Goal: Navigation & Orientation: Find specific page/section

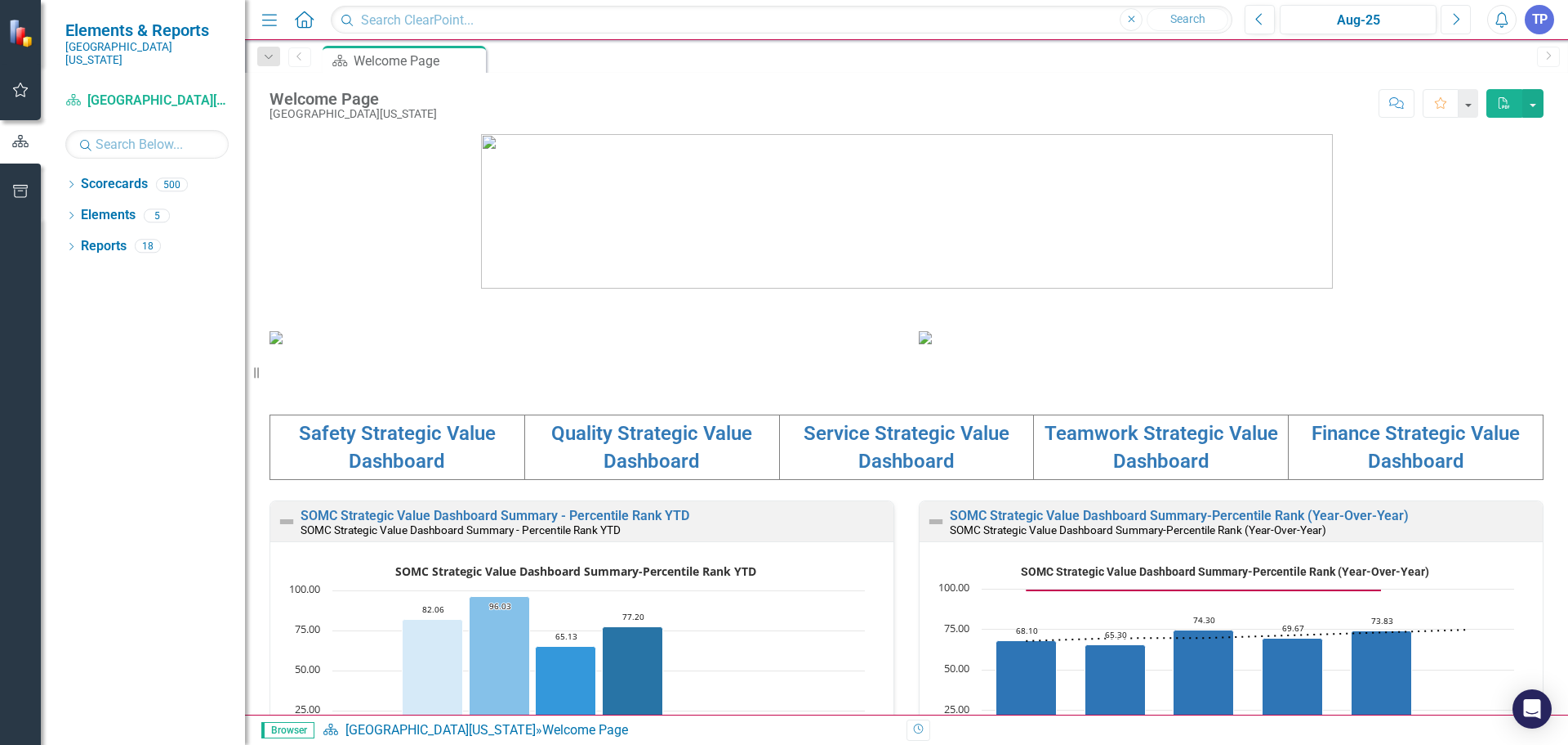
click at [1454, 21] on icon "Next" at bounding box center [1455, 19] width 9 height 14
click at [430, 13] on input "text" at bounding box center [781, 20] width 901 height 29
click at [157, 130] on input "text" at bounding box center [147, 144] width 164 height 29
type input "[PERSON_NAME]"
click at [404, 6] on input "text" at bounding box center [781, 20] width 901 height 29
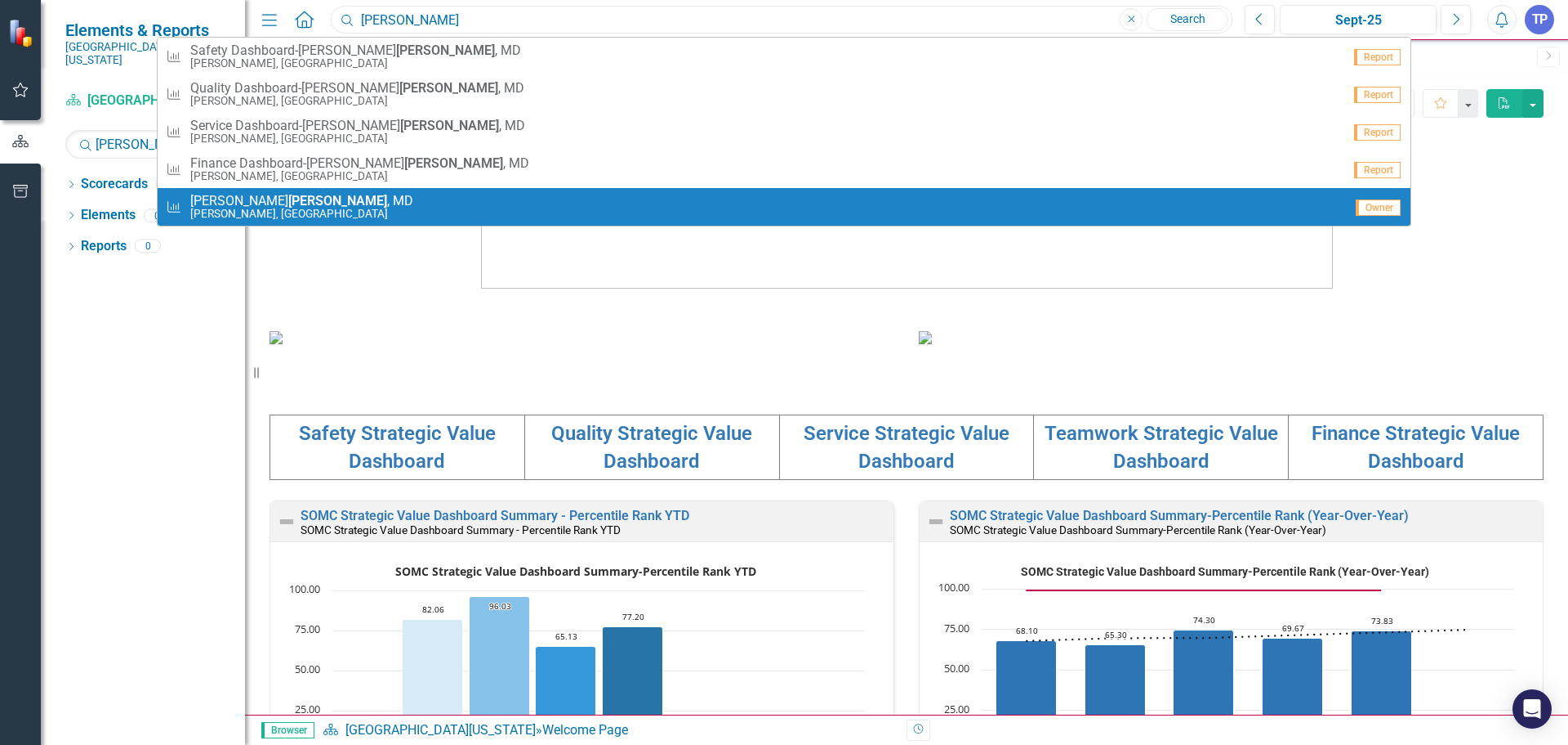
type input "[PERSON_NAME]"
click at [299, 198] on span "[PERSON_NAME] , [GEOGRAPHIC_DATA]" at bounding box center [302, 200] width 223 height 14
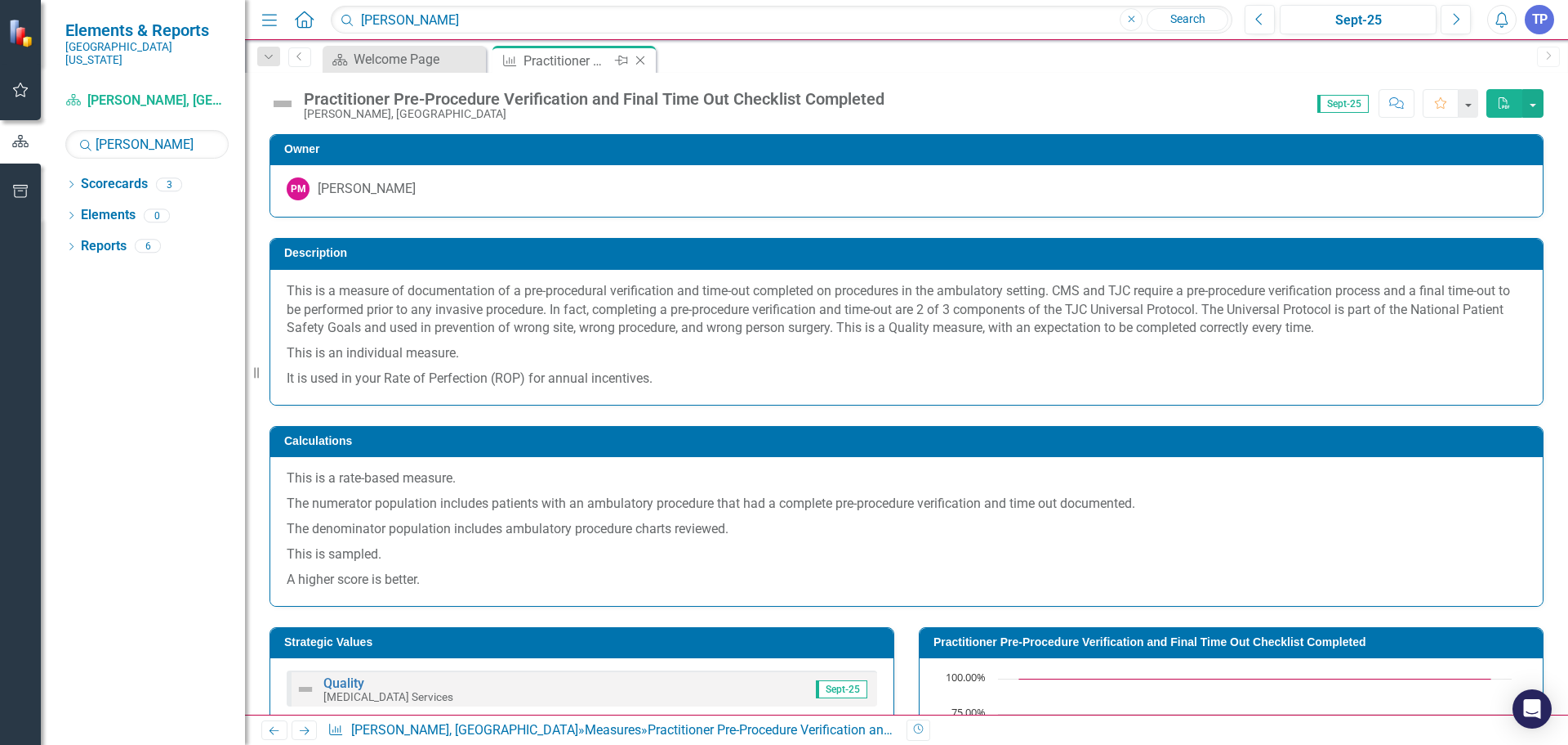
click at [578, 53] on div "Practitioner Pre-Procedure Verification and Final Time Out Checklist Completed" at bounding box center [567, 61] width 88 height 20
click at [358, 197] on div "[PERSON_NAME]" at bounding box center [367, 190] width 98 height 19
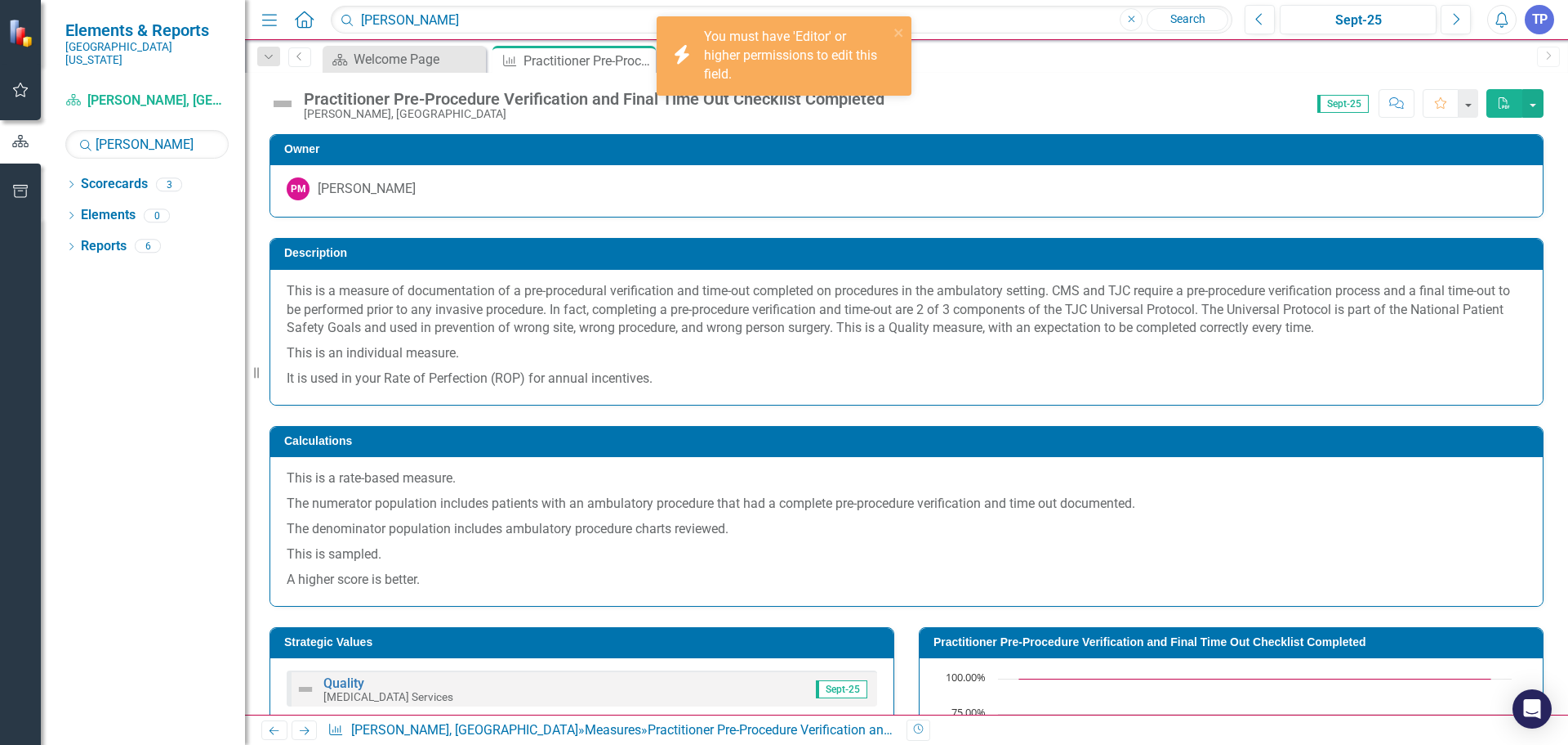
click at [359, 197] on div "[PERSON_NAME]" at bounding box center [367, 190] width 98 height 19
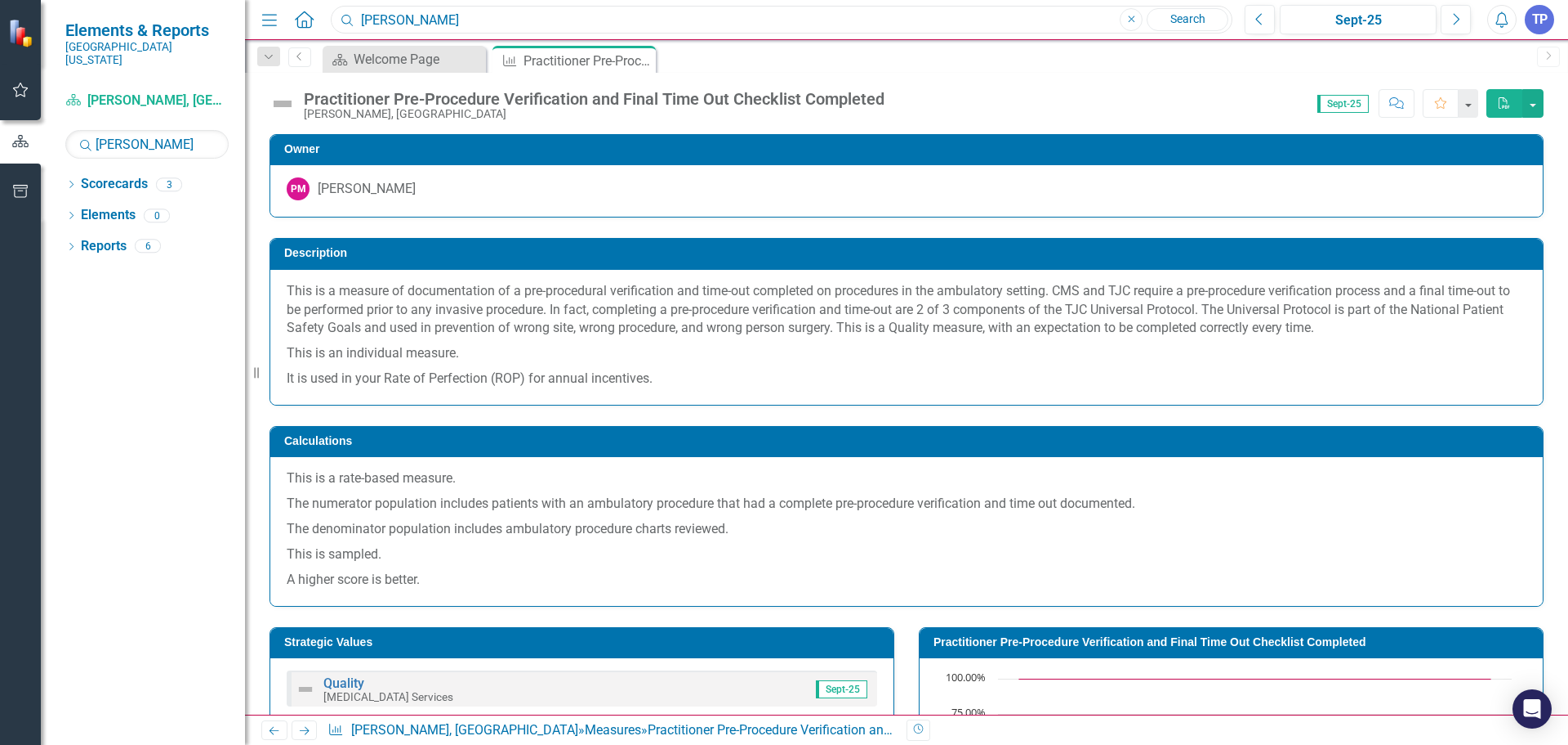
click at [457, 23] on input "[PERSON_NAME]" at bounding box center [781, 20] width 901 height 29
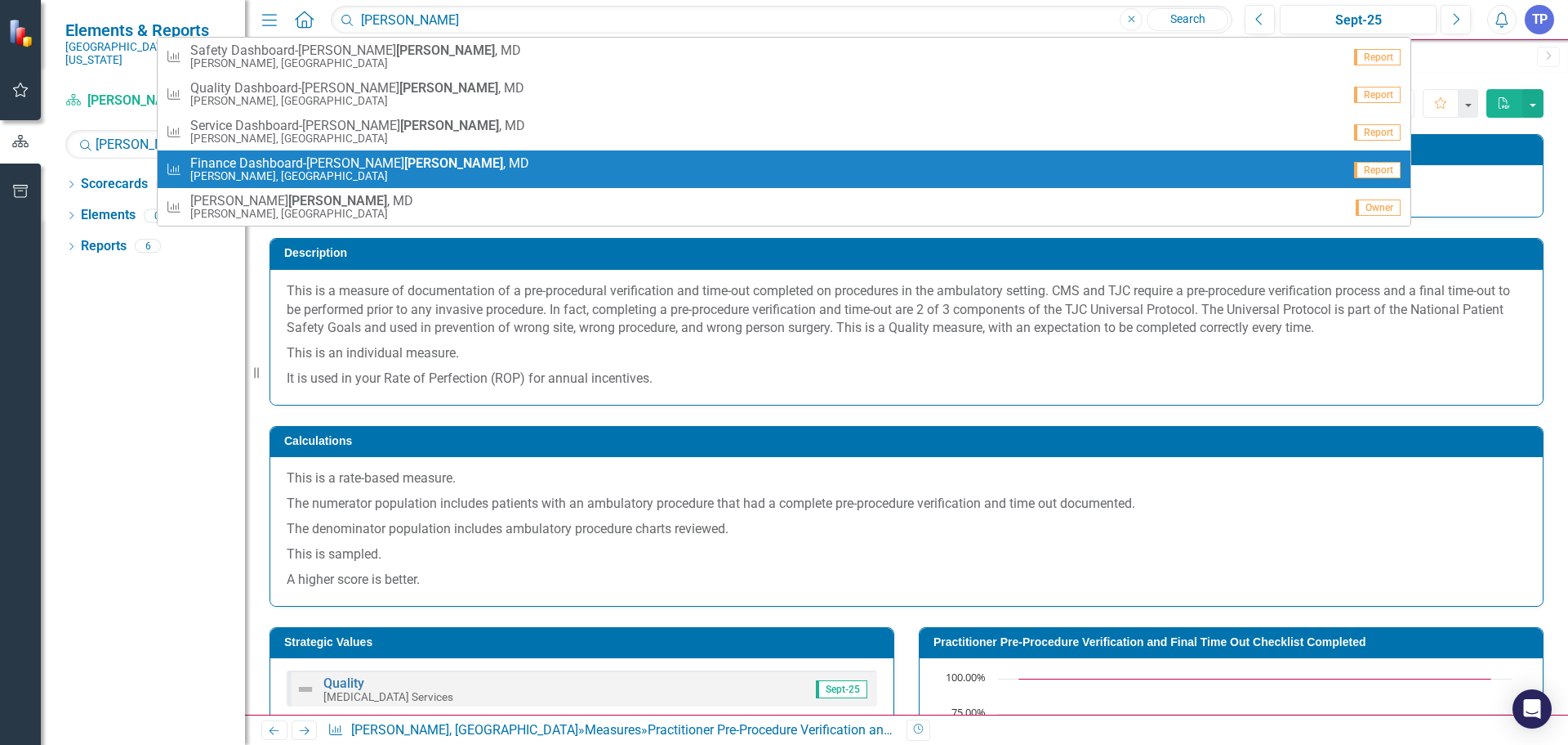
click at [404, 162] on strong "[PERSON_NAME]" at bounding box center [453, 163] width 99 height 15
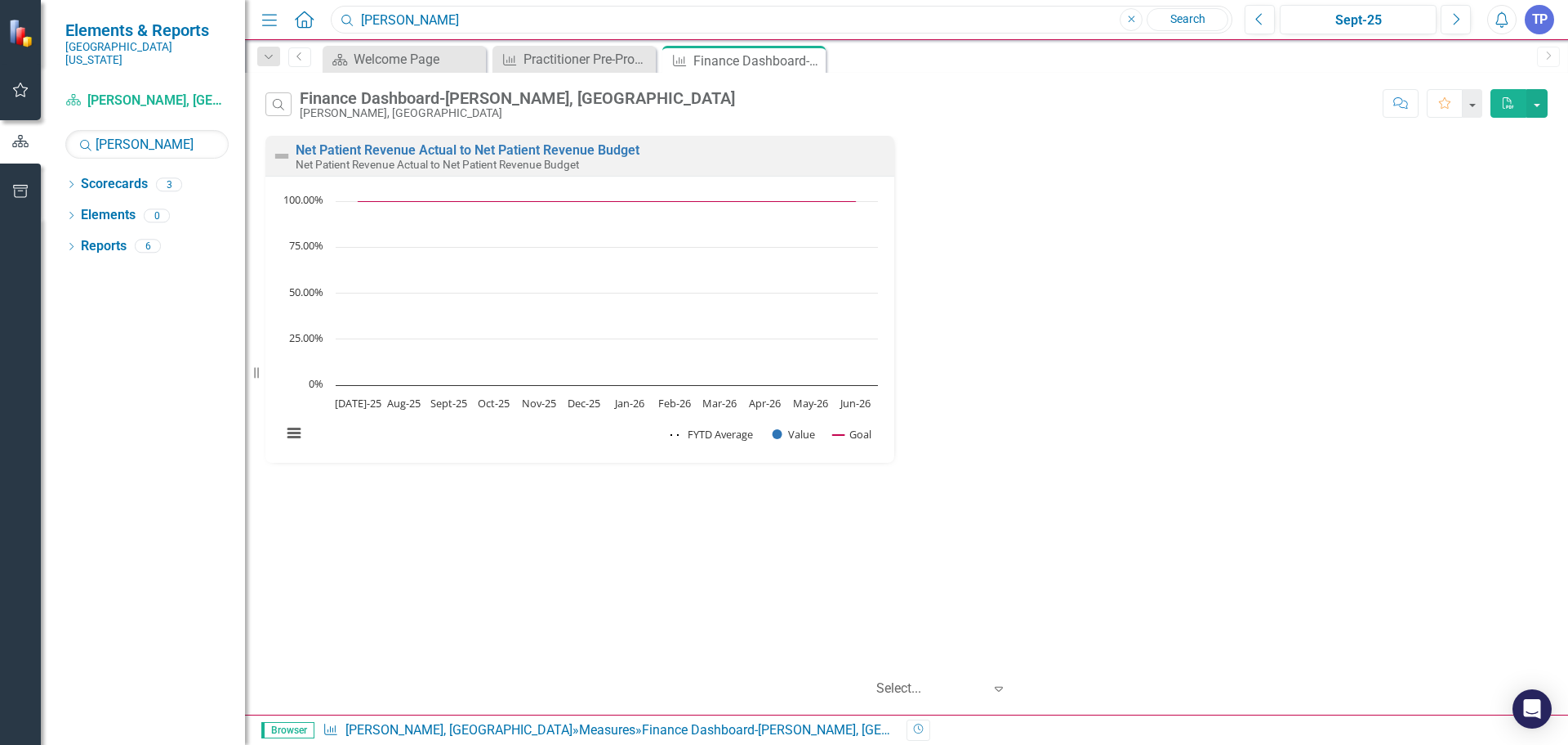
click at [474, 21] on input "[PERSON_NAME]" at bounding box center [781, 20] width 901 height 29
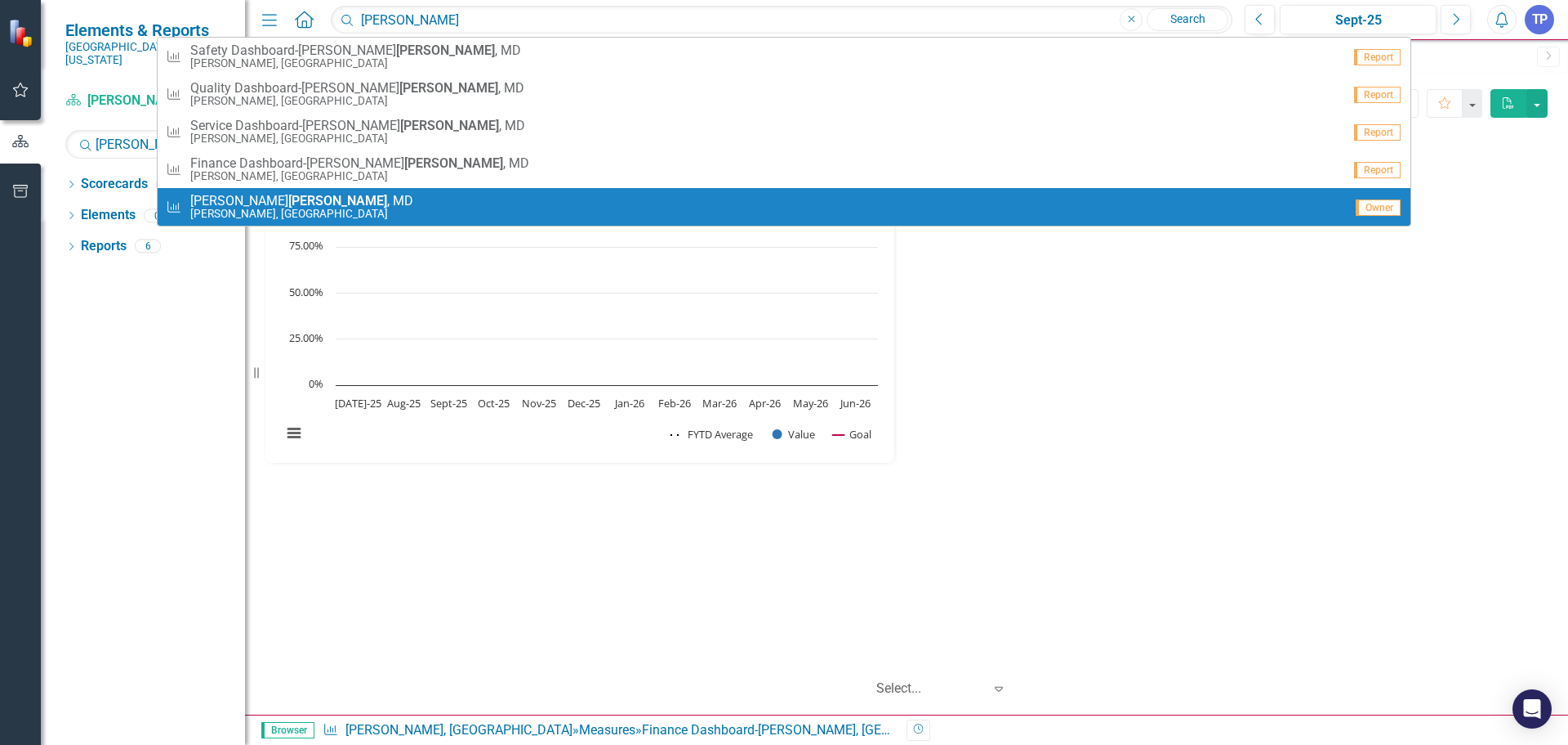
click at [289, 194] on strong "[PERSON_NAME]" at bounding box center [338, 200] width 99 height 15
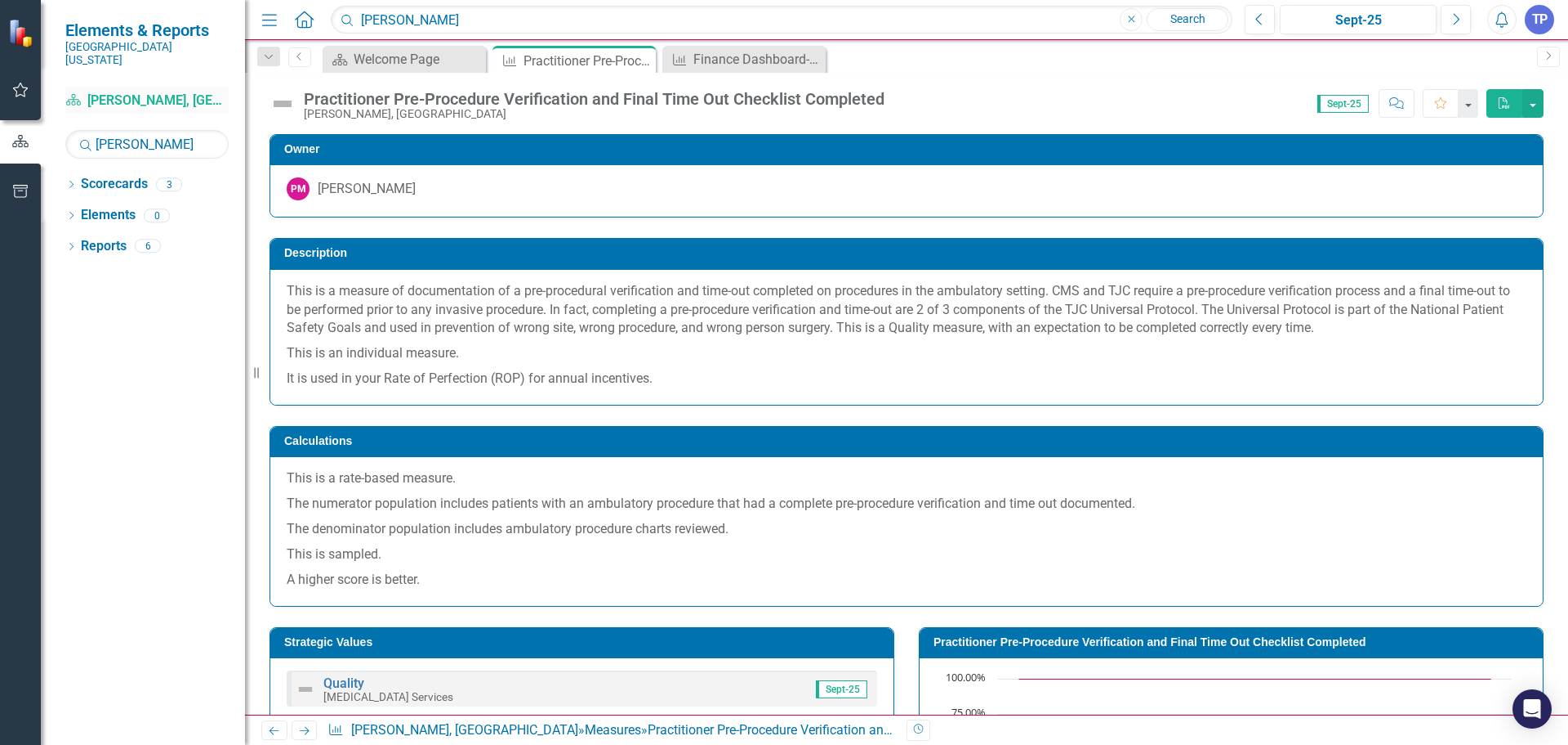
click at [139, 91] on link "Scorecard [PERSON_NAME], MD" at bounding box center [147, 101] width 164 height 19
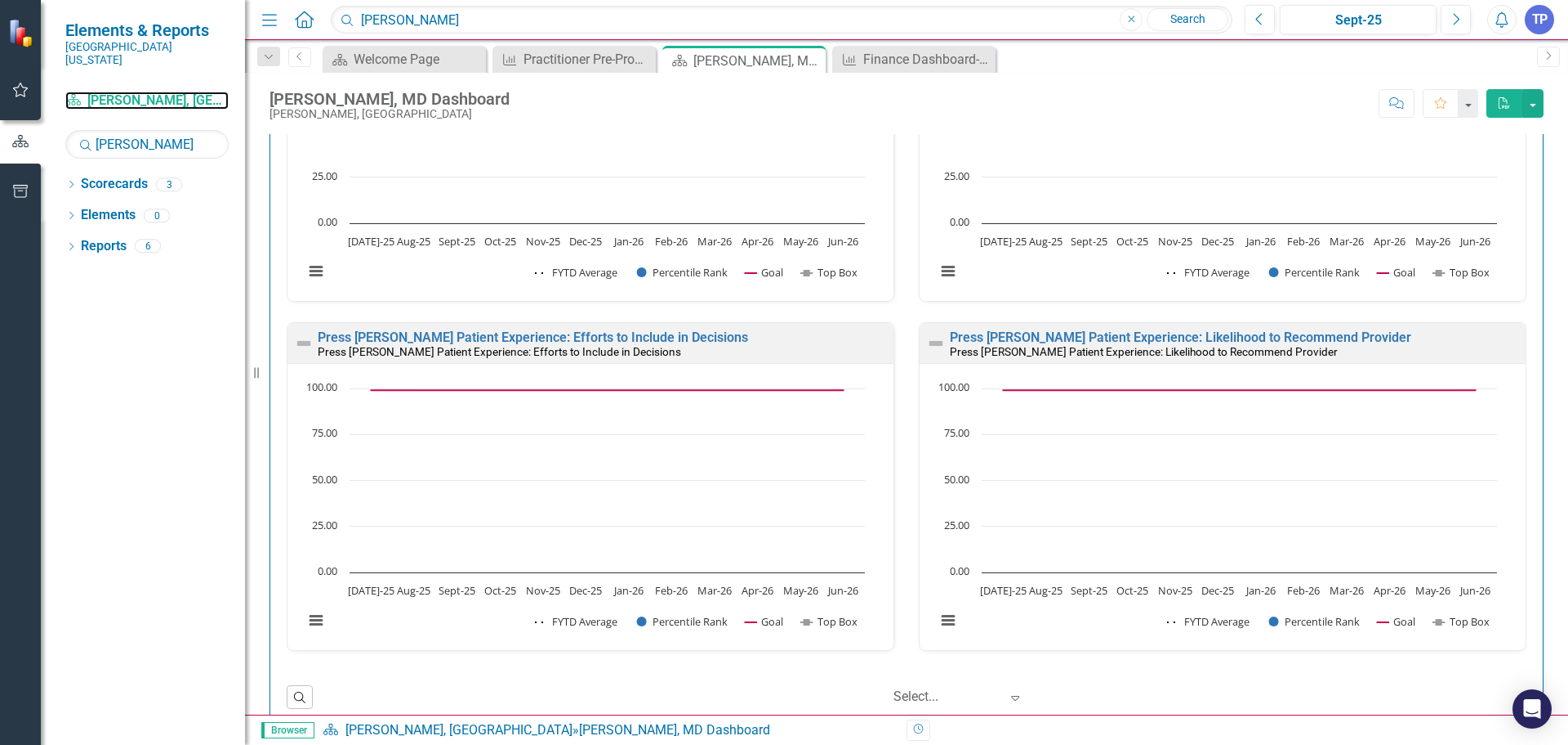
scroll to position [1, 0]
